Goal: Task Accomplishment & Management: Manage account settings

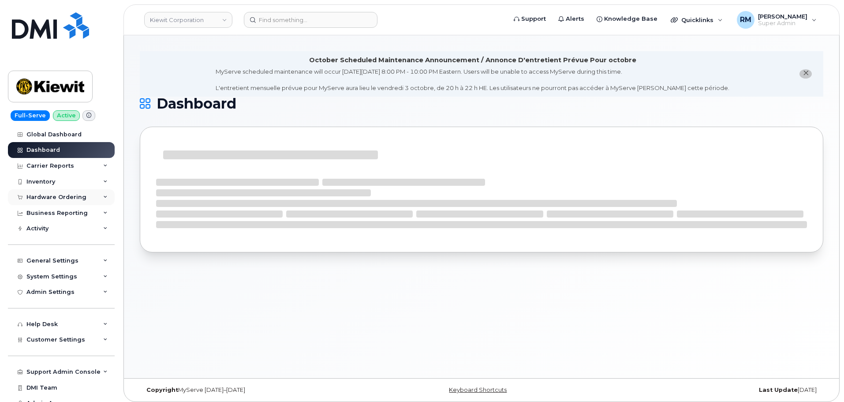
click at [55, 194] on div "Hardware Ordering" at bounding box center [56, 197] width 60 height 7
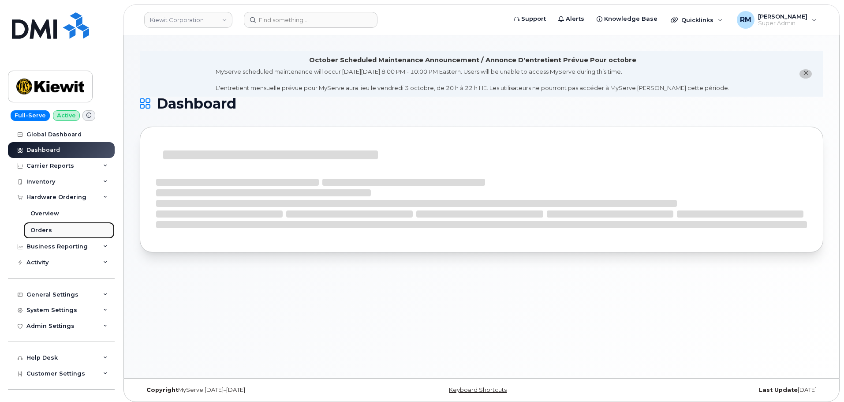
click at [45, 230] on div "Orders" at bounding box center [41, 230] width 22 height 8
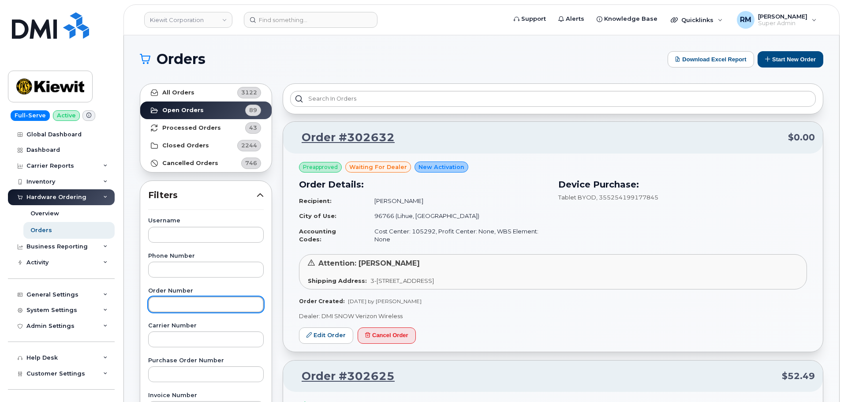
click at [167, 302] on input "text" at bounding box center [206, 304] width 116 height 16
paste input "302618"
type input "302618"
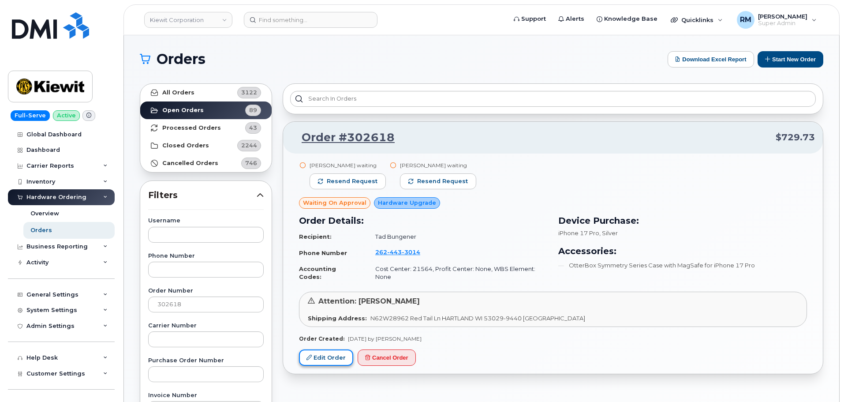
click at [324, 350] on link "Edit Order" at bounding box center [326, 357] width 54 height 16
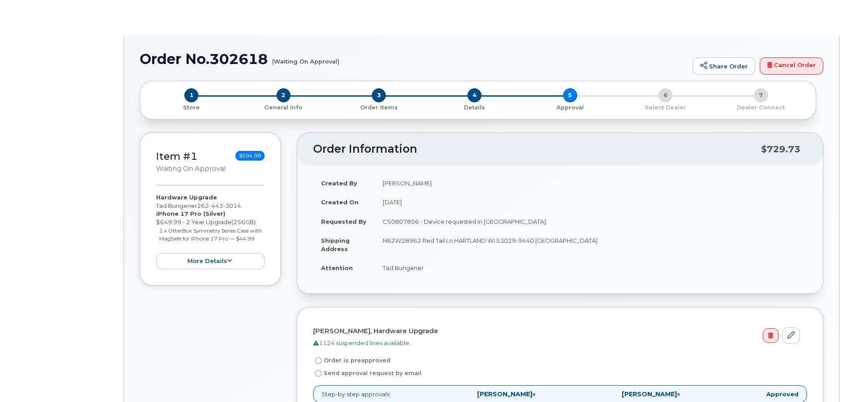
radio input "true"
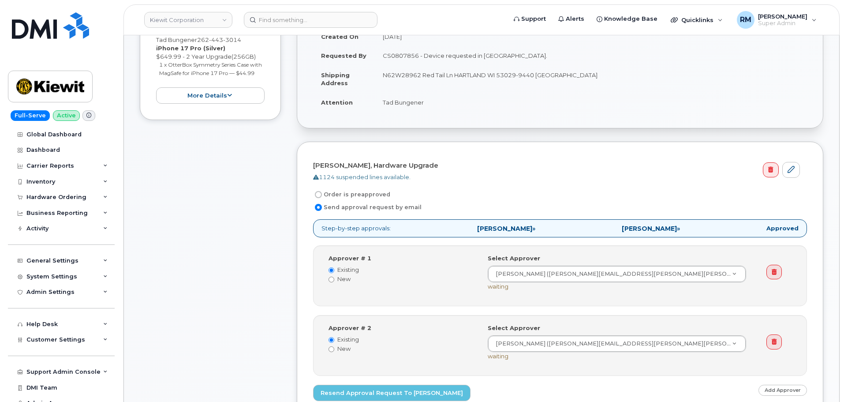
scroll to position [220, 0]
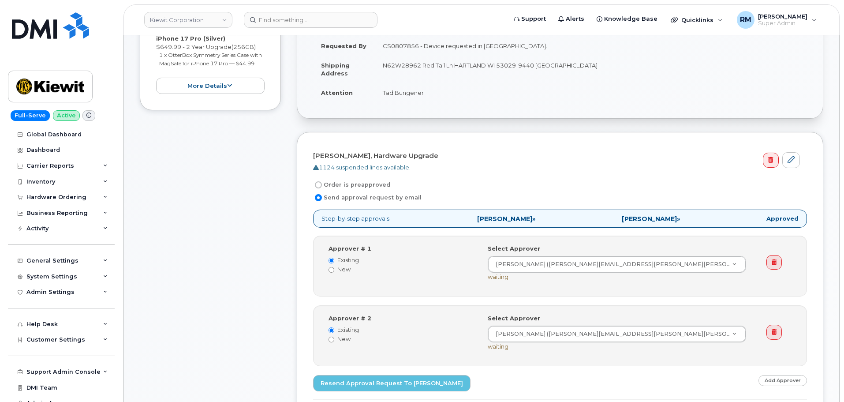
click at [317, 184] on input "Order is preapproved" at bounding box center [318, 184] width 7 height 7
radio input "true"
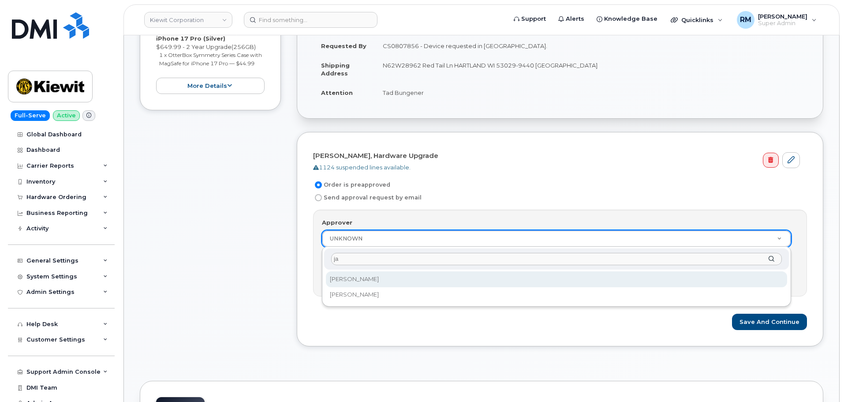
type input "j"
type input "dan"
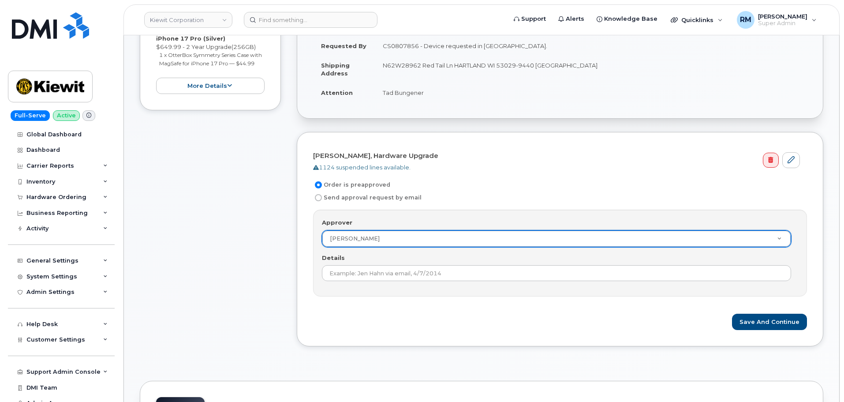
select select "2151910"
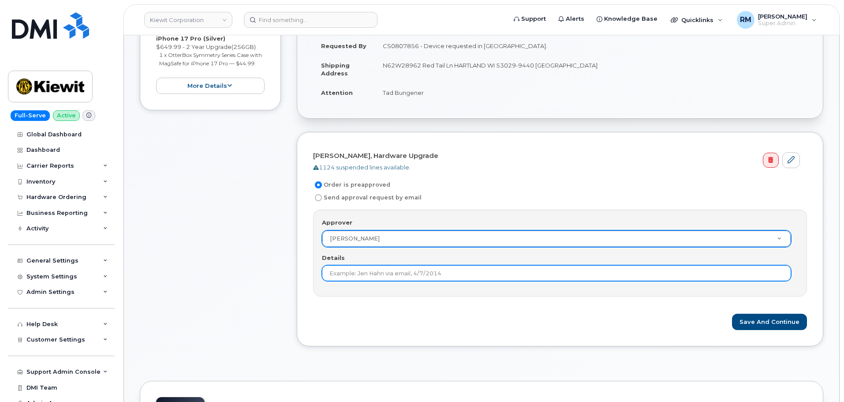
click at [429, 276] on input "Details" at bounding box center [556, 273] width 469 height 16
type input "Using waiver"
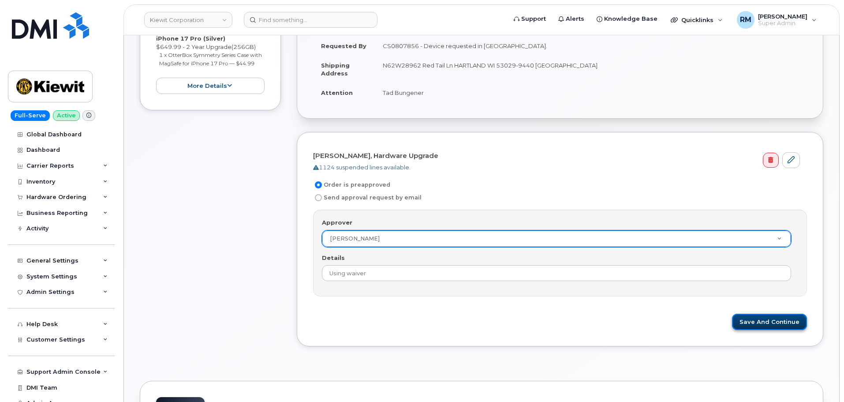
click at [767, 322] on button "Save and Continue" at bounding box center [769, 322] width 75 height 16
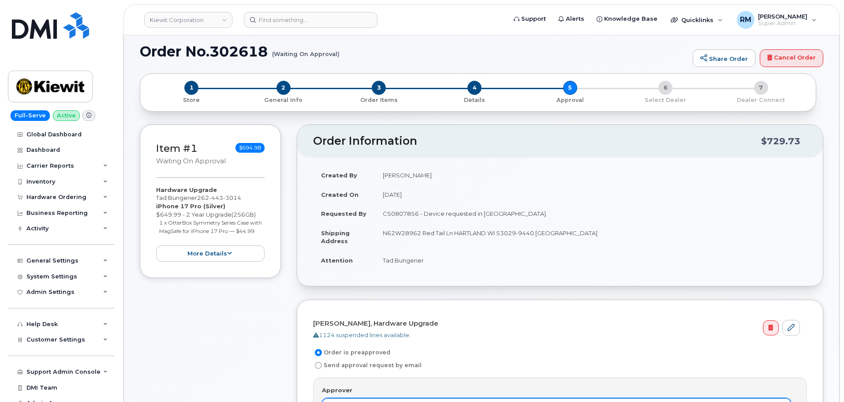
scroll to position [0, 0]
